Goal: Task Accomplishment & Management: Manage account settings

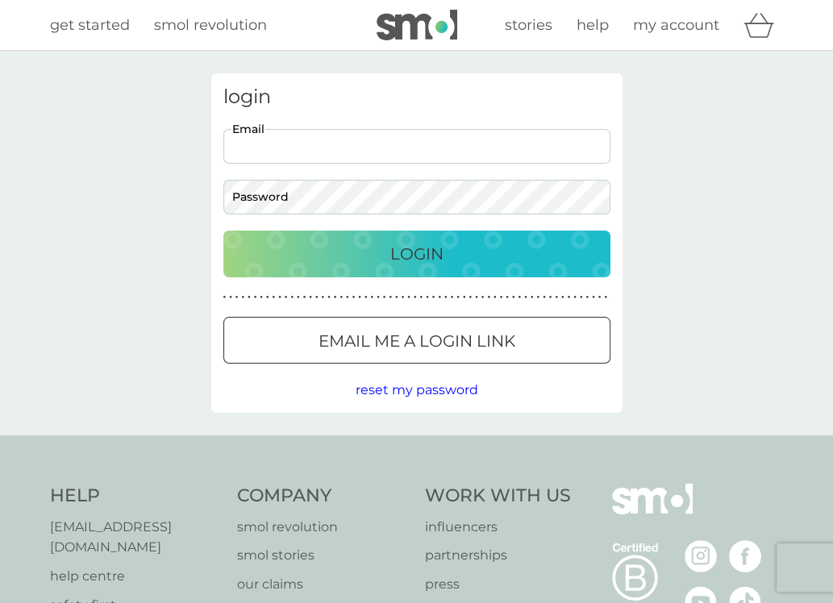
click at [489, 148] on input "Email" at bounding box center [416, 146] width 387 height 35
type input "[EMAIL_ADDRESS][DOMAIN_NAME]"
click at [387, 250] on div "Login" at bounding box center [417, 254] width 355 height 26
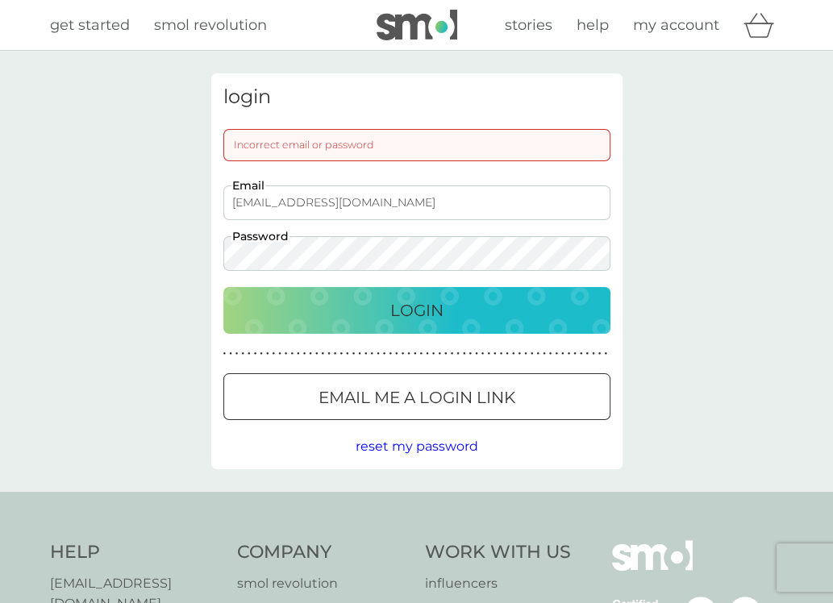
click at [421, 399] on div at bounding box center [417, 398] width 58 height 17
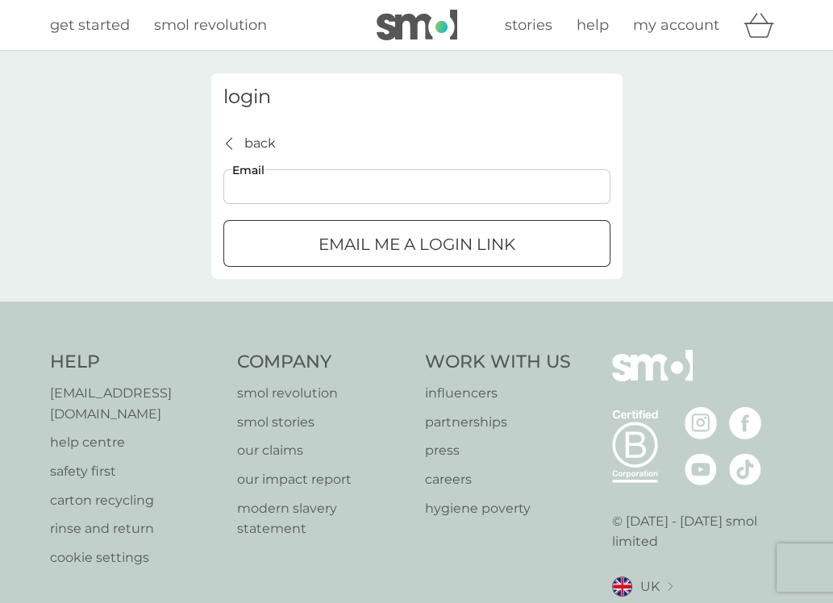
click at [485, 193] on input "Email" at bounding box center [416, 186] width 387 height 35
type input "[EMAIL_ADDRESS][DOMAIN_NAME]"
click at [425, 252] on div "submit" at bounding box center [417, 244] width 58 height 17
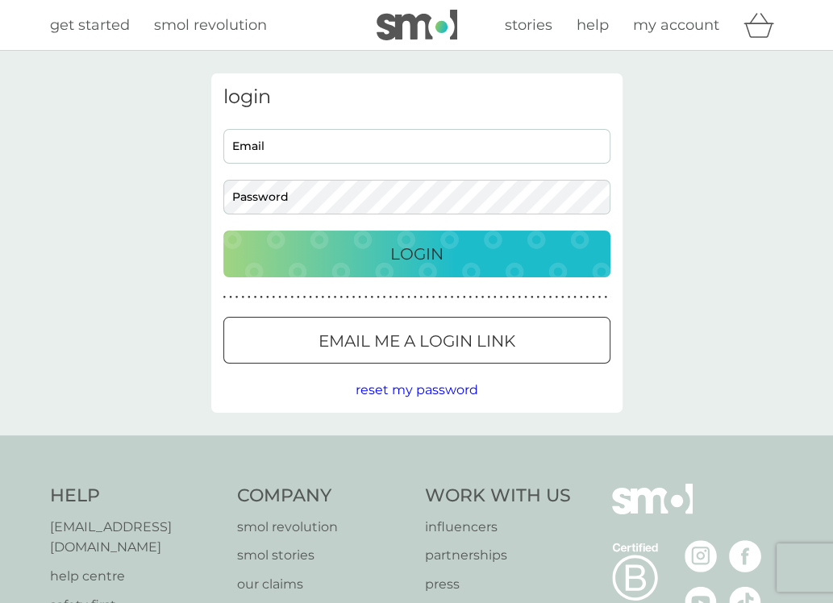
click at [479, 143] on input "Email" at bounding box center [416, 146] width 387 height 35
type input "[EMAIL_ADDRESS][DOMAIN_NAME]"
click at [402, 254] on p "Login" at bounding box center [416, 254] width 53 height 26
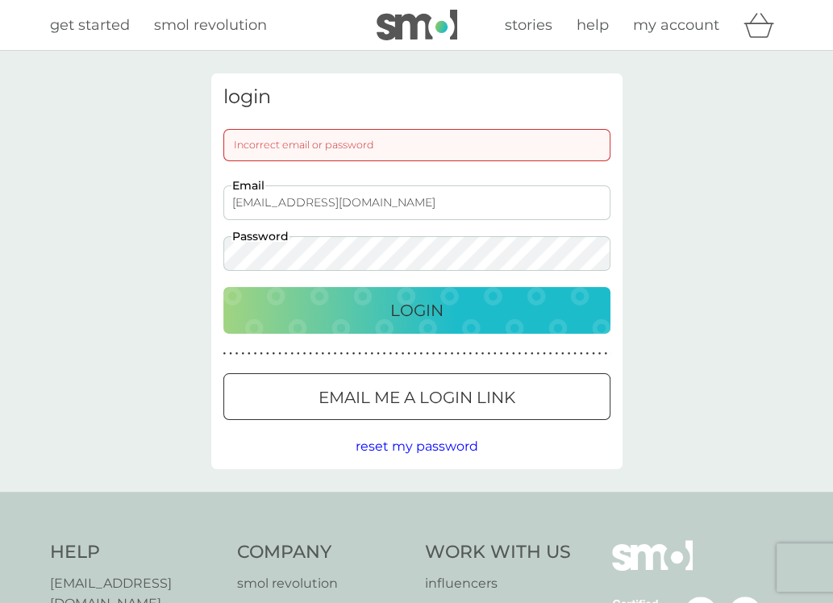
click at [424, 401] on div at bounding box center [417, 398] width 58 height 17
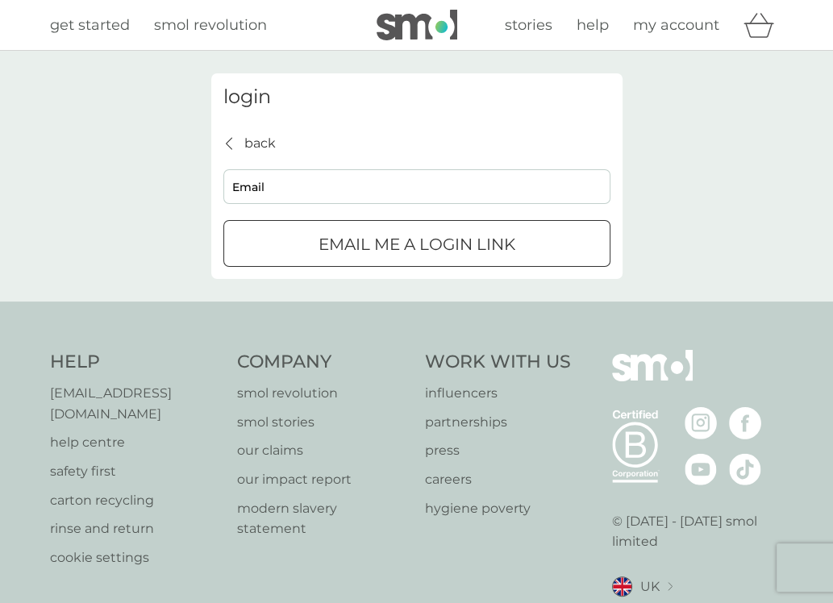
click at [403, 193] on input "Email" at bounding box center [416, 186] width 387 height 35
type input "[EMAIL_ADDRESS][DOMAIN_NAME]"
click at [384, 248] on p "Email me a login link" at bounding box center [417, 244] width 197 height 26
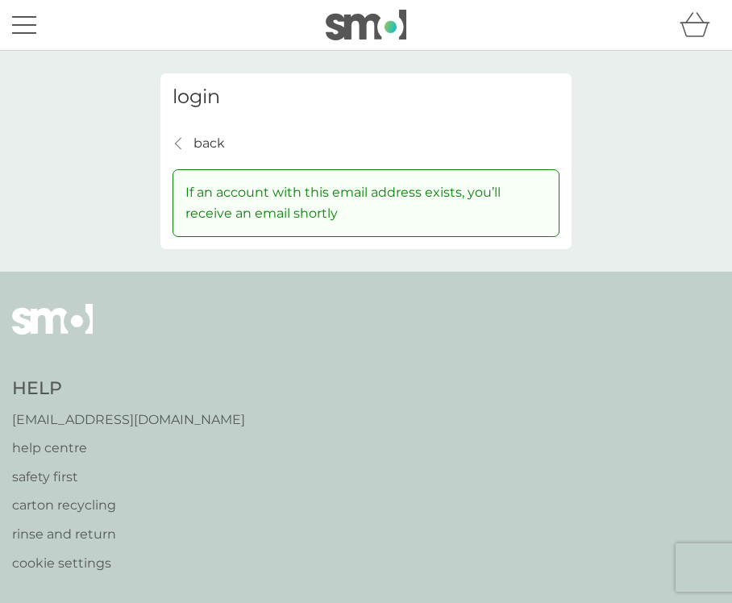
click at [200, 139] on p "back" at bounding box center [209, 143] width 31 height 21
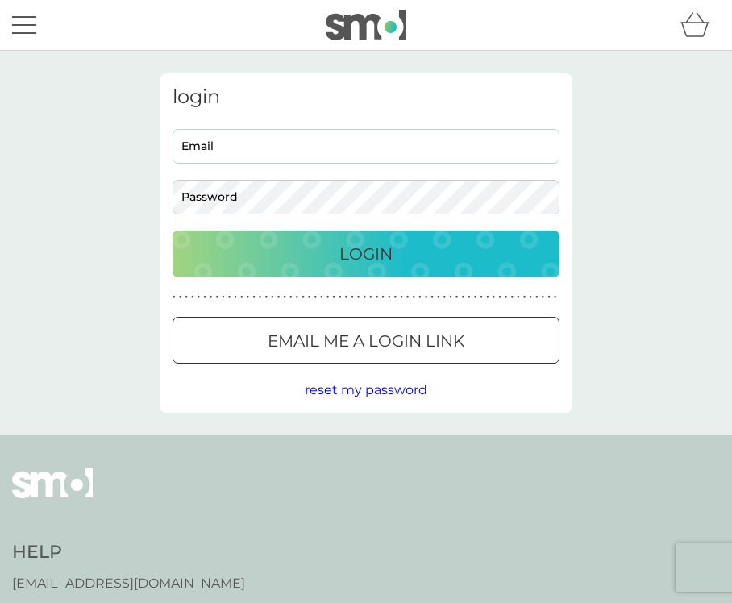
click at [212, 149] on input "Email" at bounding box center [366, 146] width 387 height 35
type input "[EMAIL_ADDRESS][DOMAIN_NAME]"
click at [399, 385] on span "reset my password" at bounding box center [366, 389] width 123 height 15
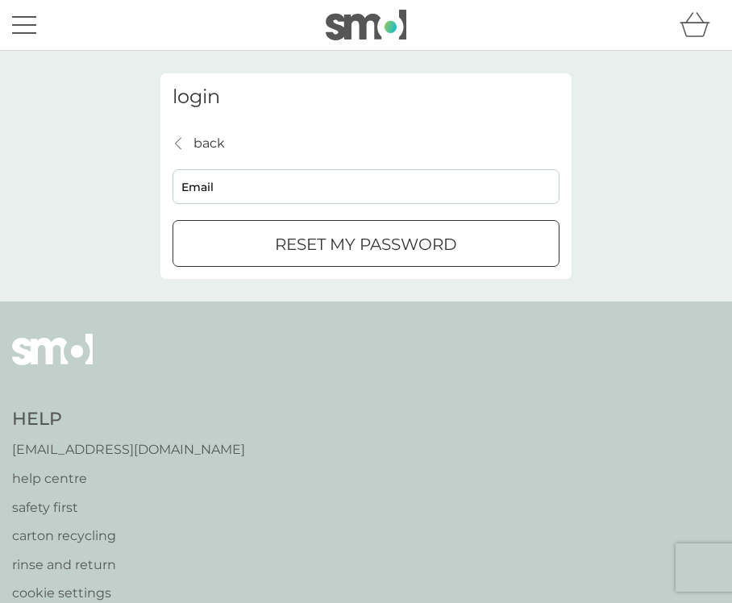
click at [396, 186] on input "Email" at bounding box center [366, 186] width 387 height 35
type input "[EMAIL_ADDRESS][DOMAIN_NAME]"
click at [342, 248] on div "submit" at bounding box center [366, 244] width 58 height 17
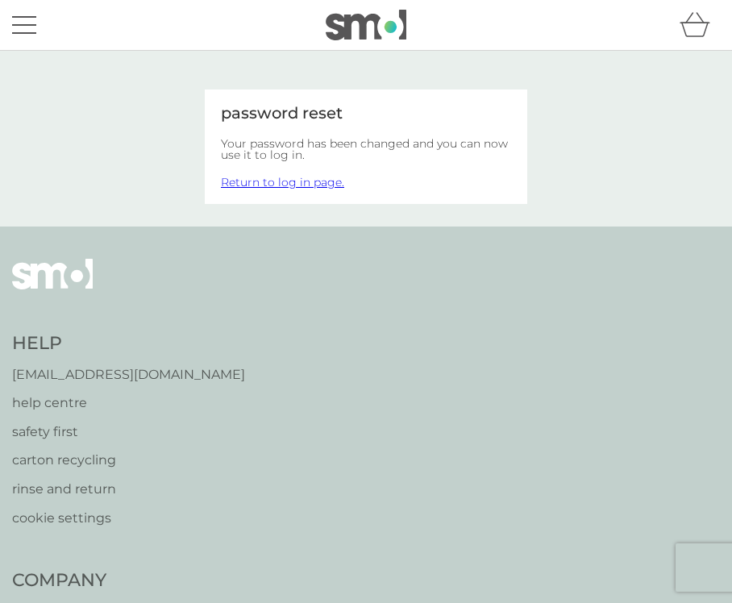
click at [320, 183] on link "Return to log in page." at bounding box center [282, 182] width 123 height 15
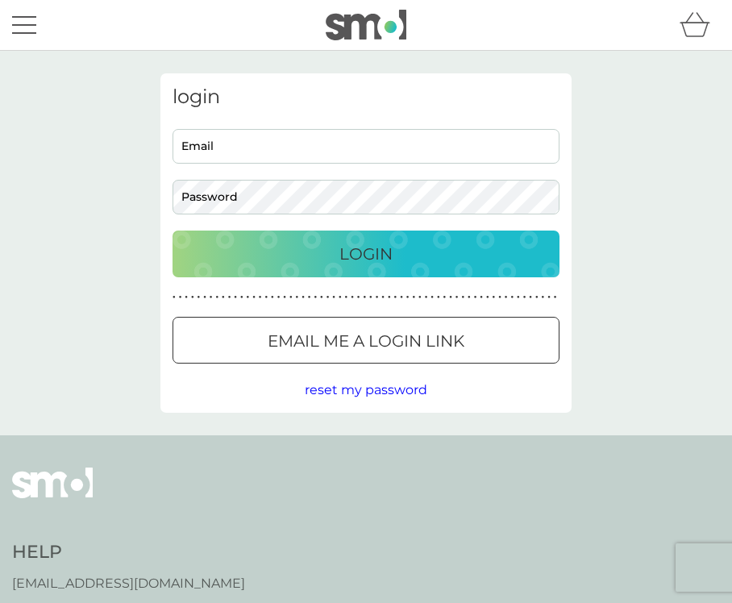
click at [341, 144] on input "Email" at bounding box center [366, 146] width 387 height 35
type input "[EMAIL_ADDRESS][DOMAIN_NAME]"
click at [368, 250] on p "Login" at bounding box center [366, 254] width 53 height 26
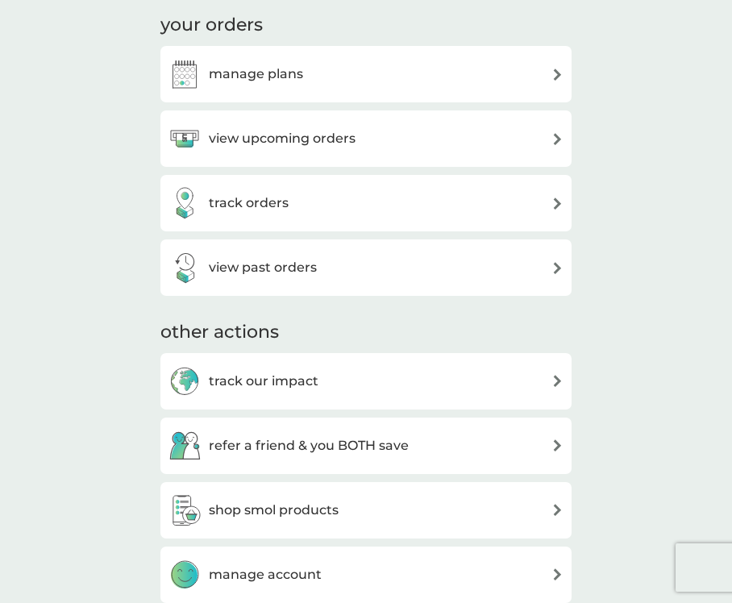
scroll to position [403, 0]
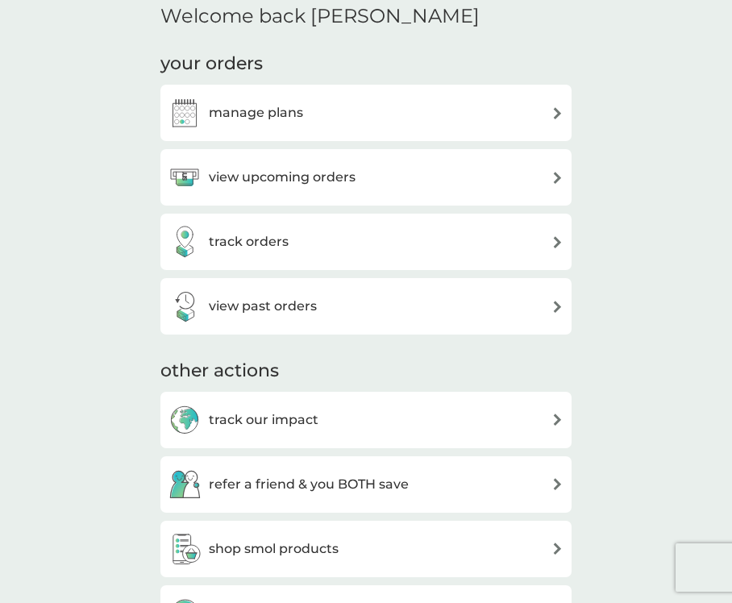
click at [559, 180] on img at bounding box center [558, 178] width 12 height 12
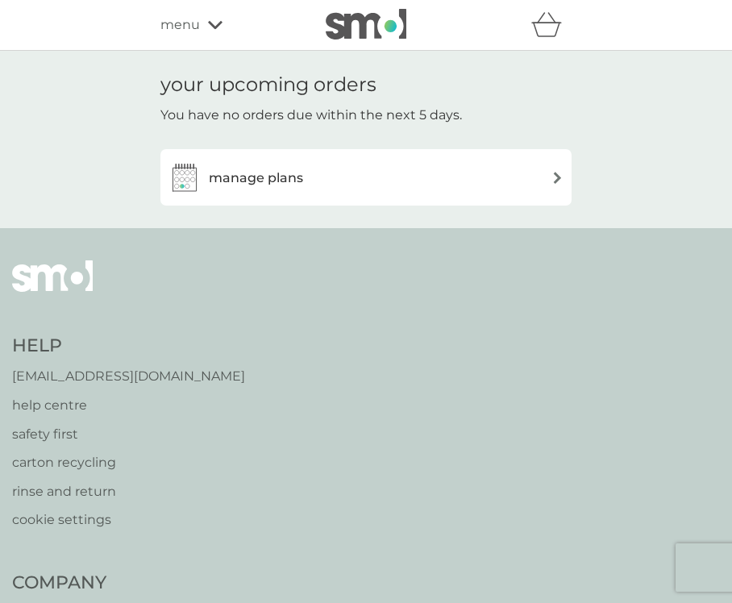
click at [247, 181] on h3 "manage plans" at bounding box center [256, 178] width 94 height 21
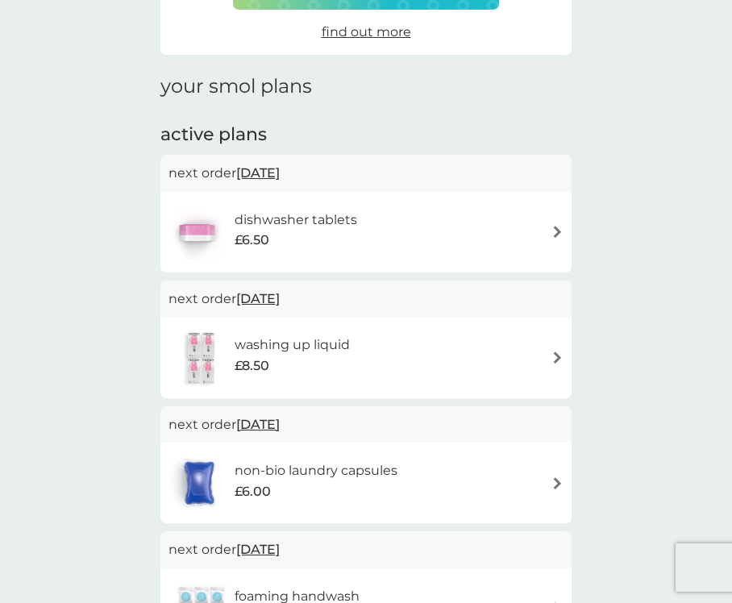
scroll to position [242, 0]
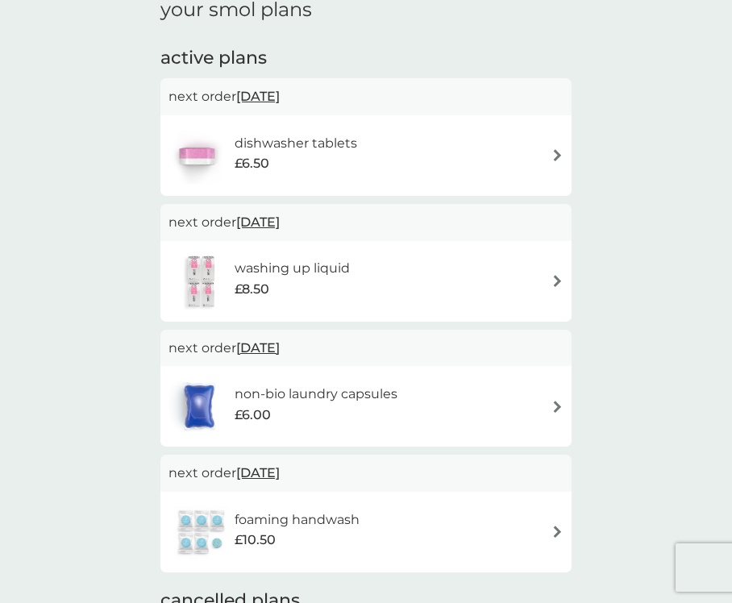
click at [556, 286] on img at bounding box center [558, 281] width 12 height 12
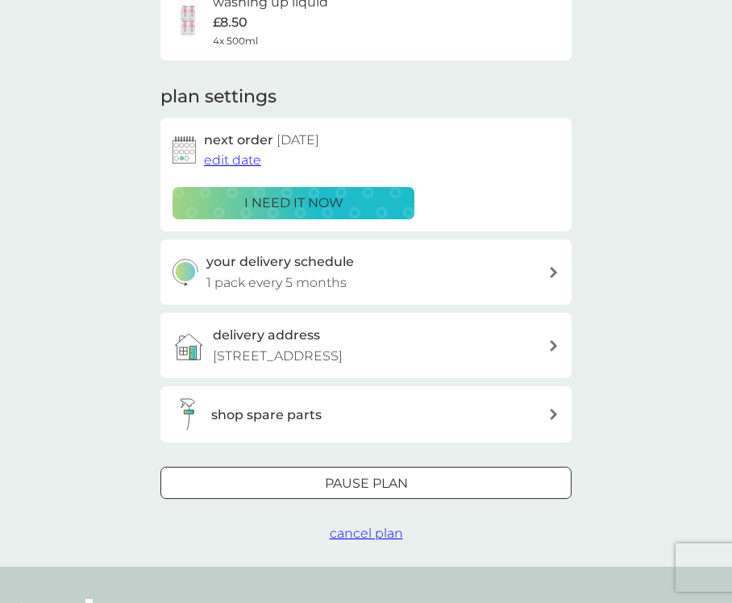
scroll to position [242, 0]
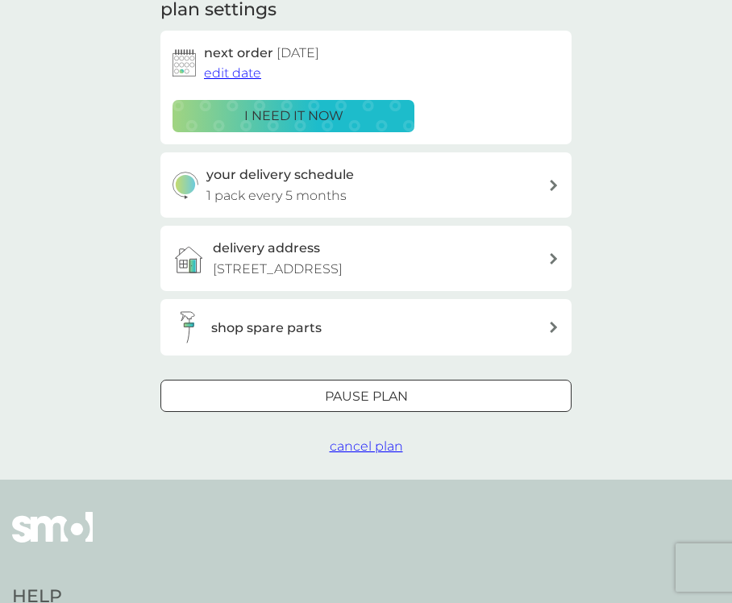
click at [352, 119] on div "i need it now" at bounding box center [293, 116] width 221 height 21
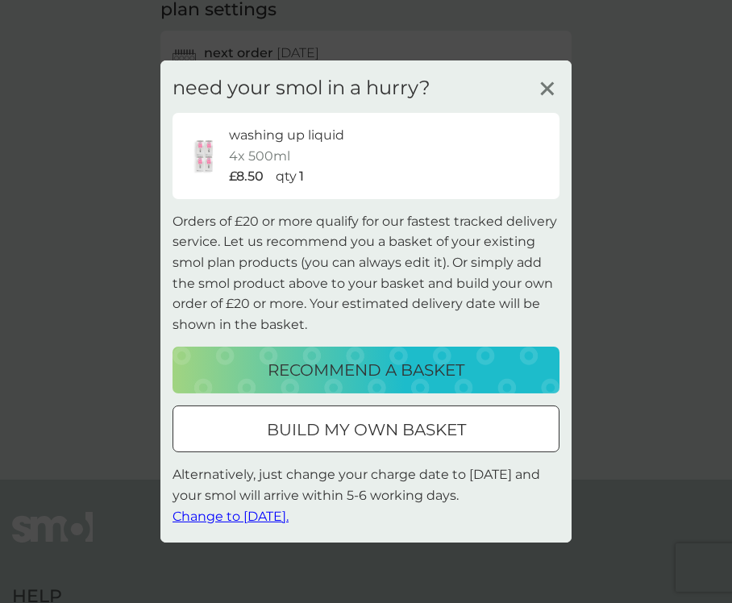
click at [277, 517] on span "Change to tomorrow." at bounding box center [231, 515] width 116 height 15
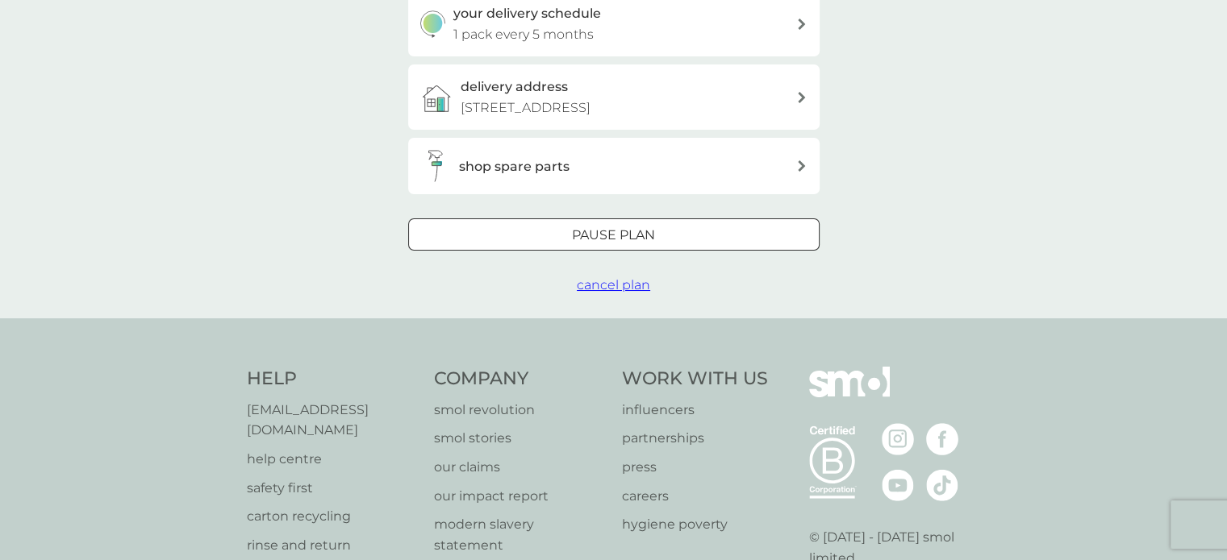
scroll to position [0, 0]
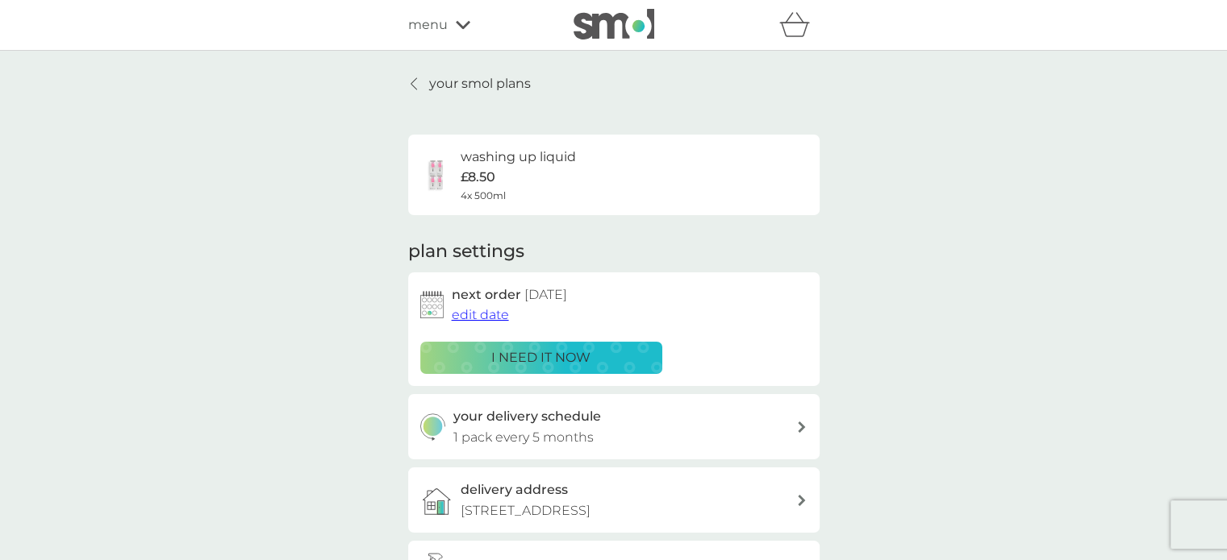
click at [584, 357] on p "i need it now" at bounding box center [540, 358] width 99 height 21
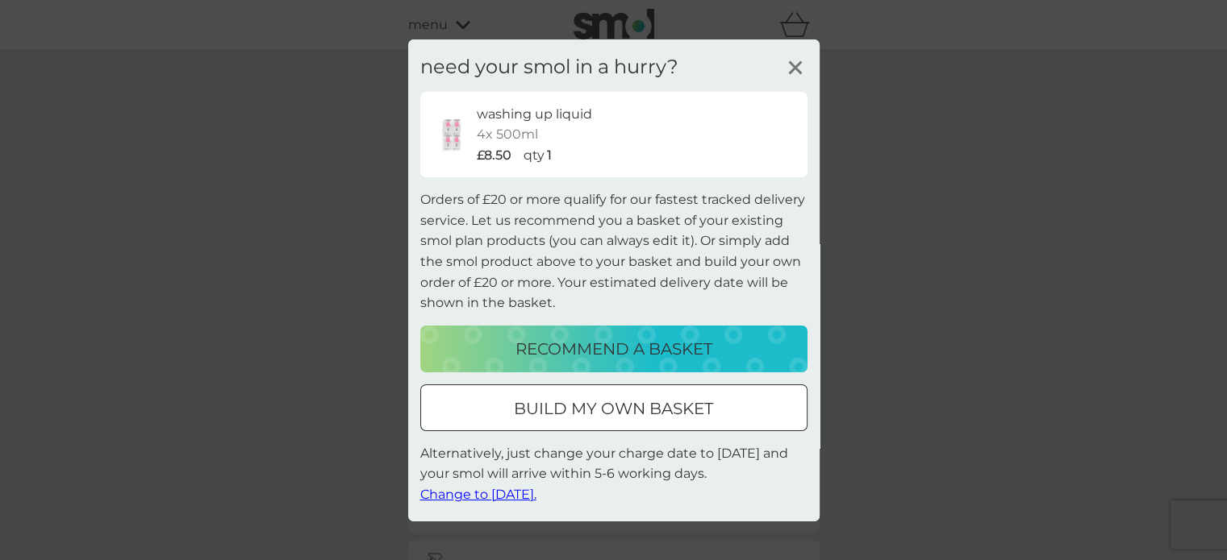
click at [731, 64] on line at bounding box center [795, 67] width 12 height 12
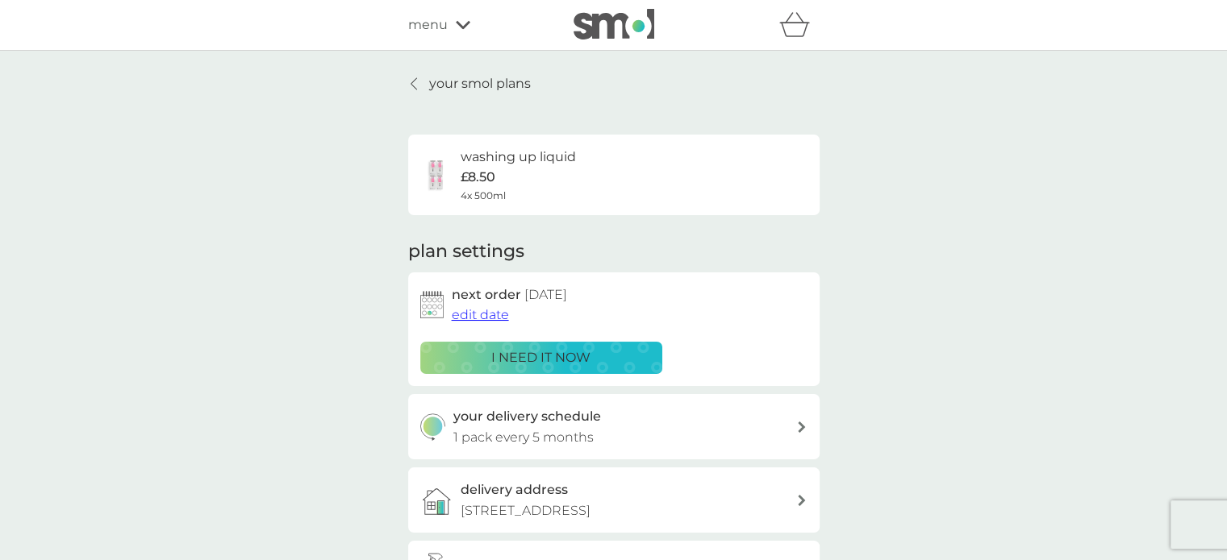
click at [439, 85] on p "your smol plans" at bounding box center [480, 83] width 102 height 21
